Goal: Task Accomplishment & Management: Manage account settings

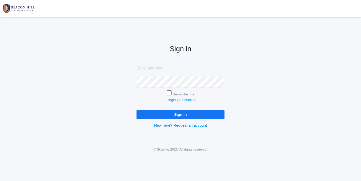
type input "[EMAIL_ADDRESS][DOMAIN_NAME]"
click at [137, 110] on input "Sign in" at bounding box center [181, 114] width 88 height 8
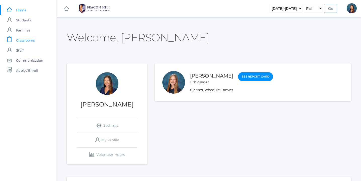
click at [32, 39] on span "Classrooms" at bounding box center [25, 40] width 19 height 10
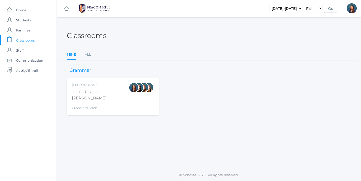
click at [145, 97] on div at bounding box center [144, 96] width 10 height 28
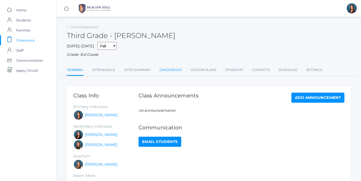
click at [173, 70] on link "Gradebook" at bounding box center [170, 70] width 22 height 10
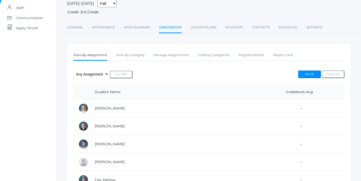
scroll to position [45, 0]
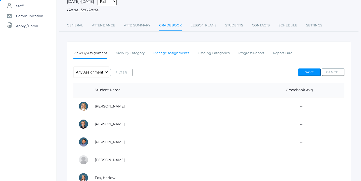
click at [180, 52] on link "Manage Assignments" at bounding box center [171, 53] width 36 height 10
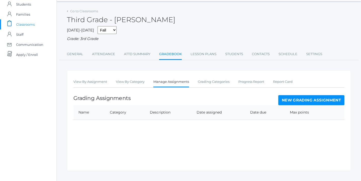
scroll to position [24, 0]
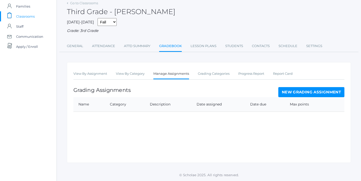
click at [322, 91] on link "New Grading Assignment" at bounding box center [311, 92] width 66 height 10
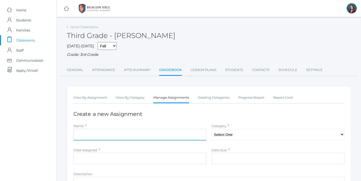
click at [188, 136] on input "Name" at bounding box center [139, 134] width 133 height 11
type input "Ch.1 Independent Practice"
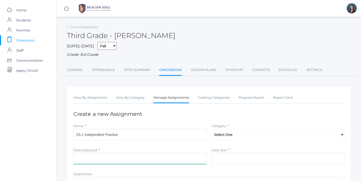
click at [142, 161] on input "Date assigned" at bounding box center [139, 158] width 133 height 11
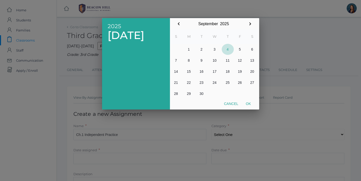
click at [228, 50] on button "4" at bounding box center [228, 49] width 12 height 11
click at [250, 102] on button "Ok" at bounding box center [248, 103] width 13 height 9
type input "[DATE]"
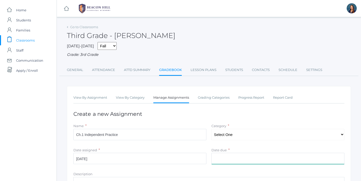
click at [229, 162] on input "Date due" at bounding box center [277, 158] width 133 height 11
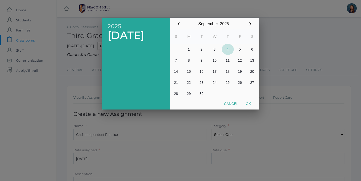
click at [228, 50] on button "4" at bounding box center [228, 49] width 12 height 11
click at [248, 101] on button "Ok" at bounding box center [248, 103] width 13 height 9
type input "[DATE]"
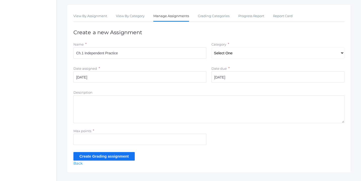
scroll to position [86, 0]
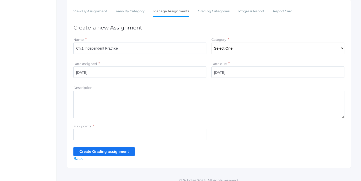
click at [118, 104] on textarea "Description" at bounding box center [208, 105] width 271 height 28
type textarea "Place Value"
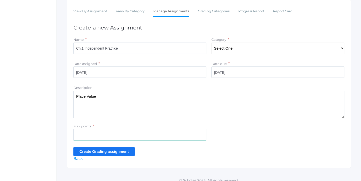
click at [87, 137] on input "Max points" at bounding box center [139, 134] width 133 height 11
type input "20"
click at [109, 98] on textarea "Place Value" at bounding box center [208, 105] width 271 height 28
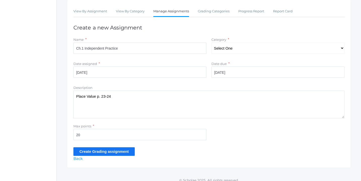
type textarea "Place Value p. 23-24"
click at [106, 151] on input "Create Grading assignment" at bounding box center [103, 151] width 61 height 8
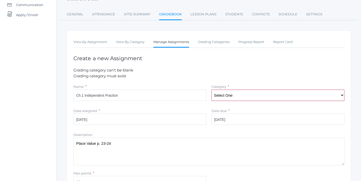
scroll to position [59, 0]
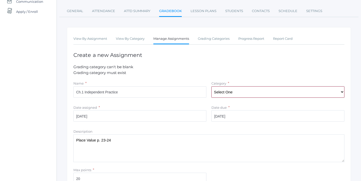
click at [342, 91] on select "Select One Character/Citizenship Math Grammar Literature Latin History Science …" at bounding box center [277, 91] width 133 height 11
select select "1117"
click at [211, 86] on select "Select One Character/Citizenship Math Grammar Literature Latin History Science …" at bounding box center [277, 91] width 133 height 11
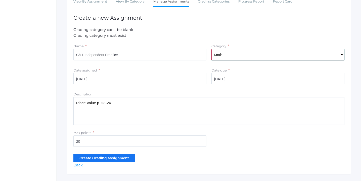
scroll to position [108, 0]
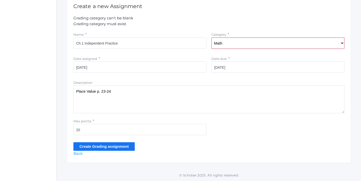
click at [101, 148] on input "Create Grading assignment" at bounding box center [103, 146] width 61 height 8
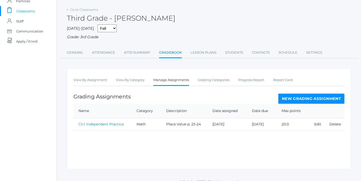
scroll to position [36, 0]
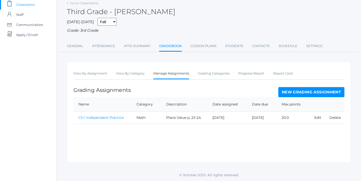
click at [96, 118] on link "Ch.1 Independent Practice" at bounding box center [100, 117] width 45 height 5
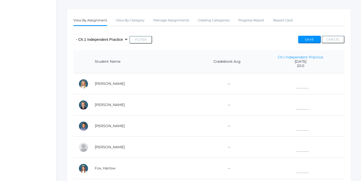
scroll to position [77, 0]
click at [296, 80] on input"] "text" at bounding box center [302, 82] width 13 height 11
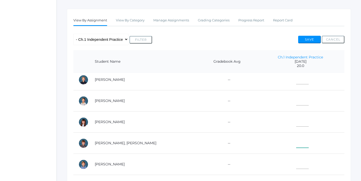
click at [296, 140] on input"] "text" at bounding box center [302, 141] width 13 height 11
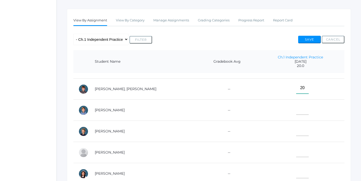
scroll to position [206, 0]
type input"] "20"
click at [296, 131] on input"] "text" at bounding box center [302, 129] width 13 height 11
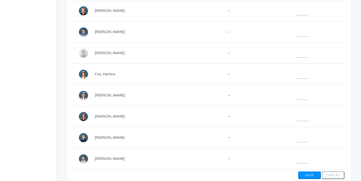
scroll to position [11, 0]
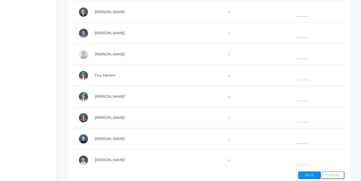
type input"] "19"
click at [296, 117] on input"] "text" at bounding box center [302, 116] width 13 height 11
type input"] "18"
click at [296, 55] on input"] "text" at bounding box center [302, 53] width 13 height 11
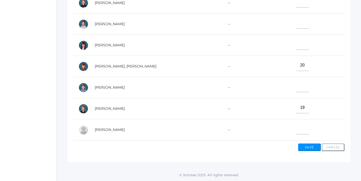
scroll to position [118, 0]
type input"] "19.5"
click at [296, 45] on input"] "text" at bounding box center [302, 44] width 13 height 11
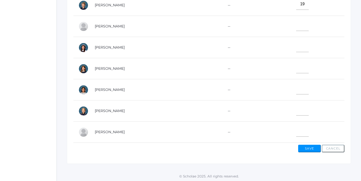
scroll to position [187, 0]
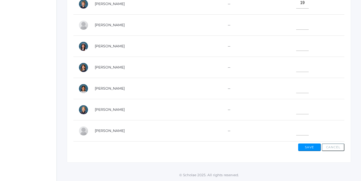
type input"] "17"
click at [296, 87] on input"] "text" at bounding box center [302, 87] width 13 height 11
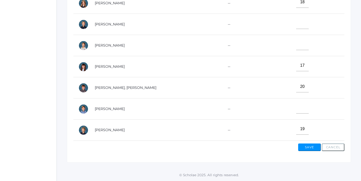
scroll to position [97, 0]
type input"] "19"
click at [296, 46] on input"] "text" at bounding box center [302, 44] width 13 height 11
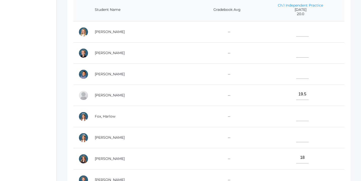
scroll to position [123, 0]
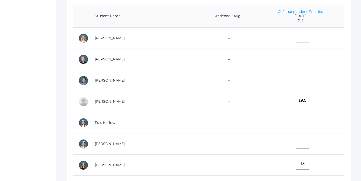
type input"] "19"
click at [296, 39] on input"] "text" at bounding box center [302, 36] width 13 height 11
type input"] "20"
click at [296, 79] on input"] "text" at bounding box center [302, 79] width 13 height 11
type input"] "17"
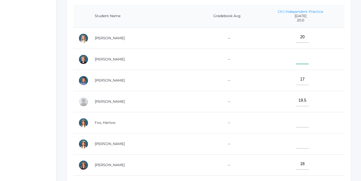
click at [296, 58] on input"] "text" at bounding box center [302, 58] width 13 height 11
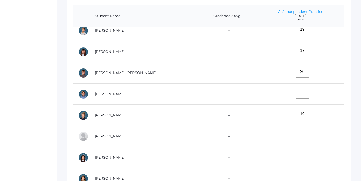
scroll to position [185, 0]
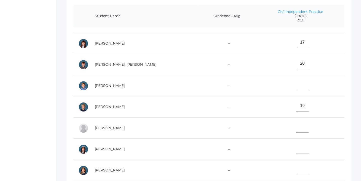
type input"] "18"
click at [296, 123] on input"] "text" at bounding box center [302, 126] width 13 height 11
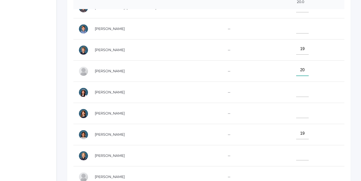
scroll to position [142, 0]
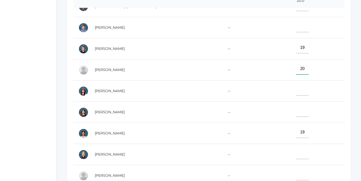
type input"] "20"
click at [296, 154] on input"] "text" at bounding box center [302, 153] width 13 height 11
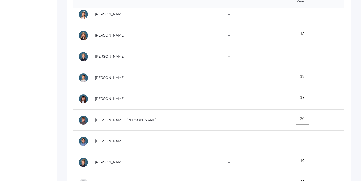
scroll to position [108, 0]
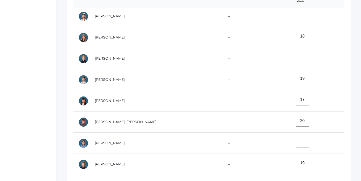
type input"] "19"
click at [296, 57] on input"] "text" at bounding box center [302, 57] width 13 height 11
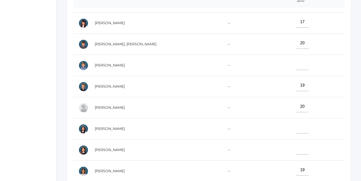
scroll to position [186, 0]
type input"] "20"
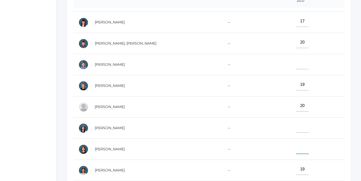
click at [296, 148] on input"] "text" at bounding box center [302, 147] width 13 height 11
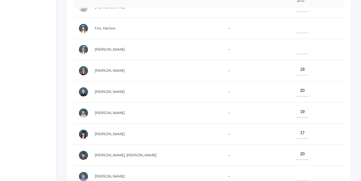
scroll to position [73, 0]
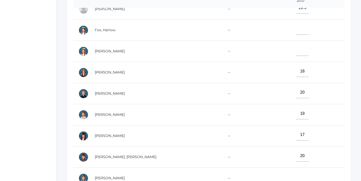
type input"] "19"
click at [296, 48] on input"] "text" at bounding box center [302, 50] width 13 height 11
type input"] "19"
click at [296, 28] on input"] "text" at bounding box center [302, 28] width 13 height 11
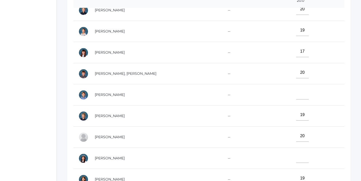
scroll to position [167, 0]
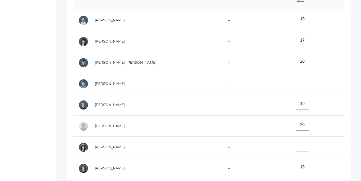
type input"] "20"
click at [296, 143] on input"] "text" at bounding box center [302, 145] width 13 height 11
type input"] "20"
click at [296, 82] on input"] "text" at bounding box center [302, 82] width 13 height 11
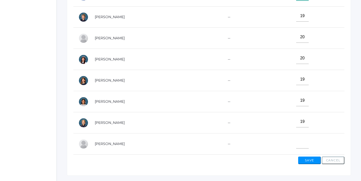
scroll to position [175, 0]
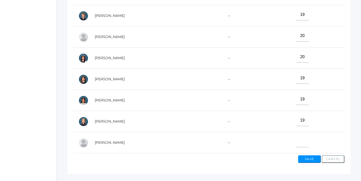
type input"] "20"
click at [310, 158] on button "Save" at bounding box center [309, 159] width 23 height 8
